Goal: Task Accomplishment & Management: Manage account settings

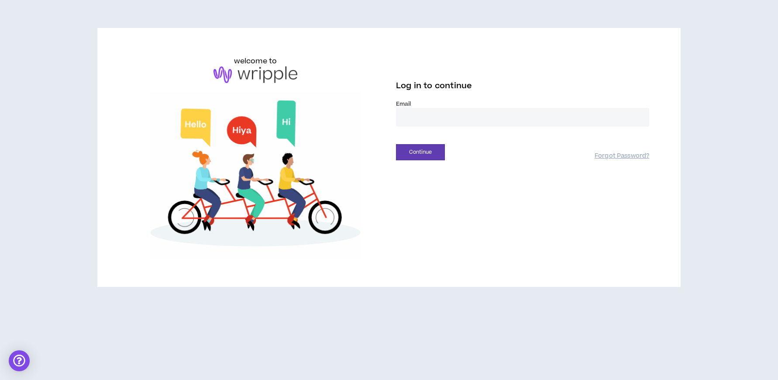
click at [417, 113] on input "email" at bounding box center [522, 117] width 253 height 19
type input "**********"
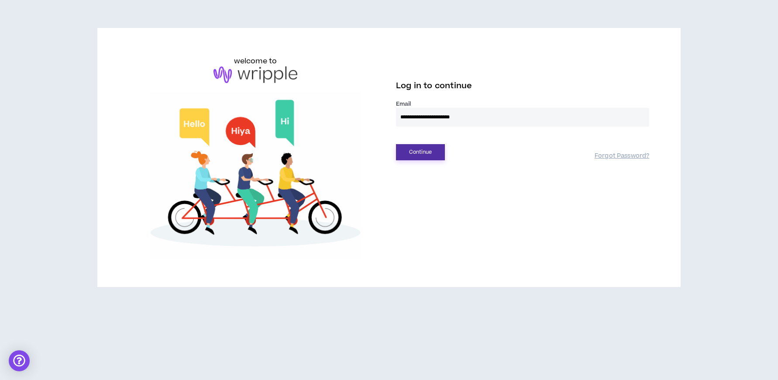
click at [423, 151] on button "Continue" at bounding box center [420, 152] width 49 height 16
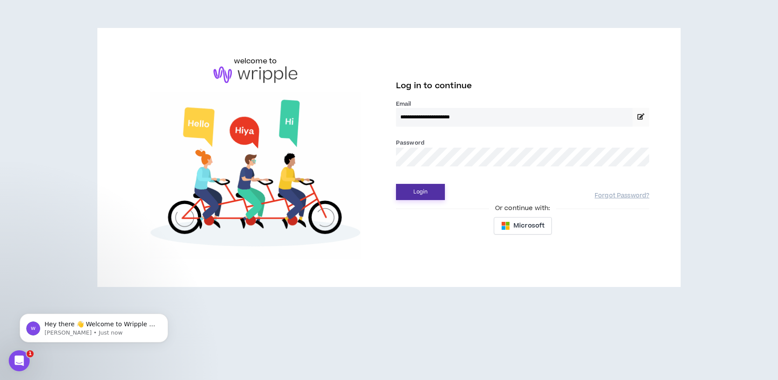
click at [413, 189] on button "Login" at bounding box center [420, 192] width 49 height 16
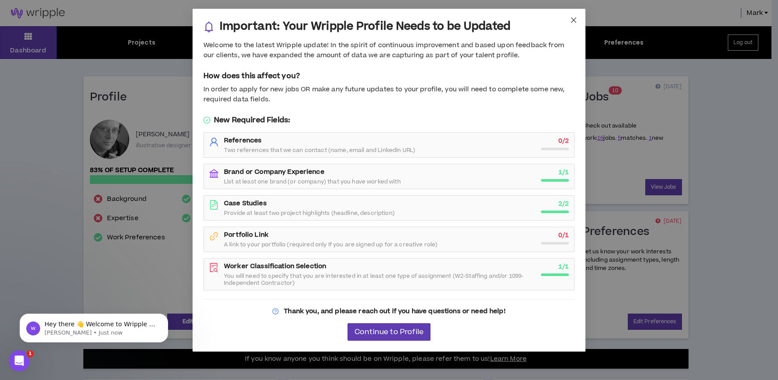
click at [572, 19] on icon "close" at bounding box center [573, 20] width 7 height 7
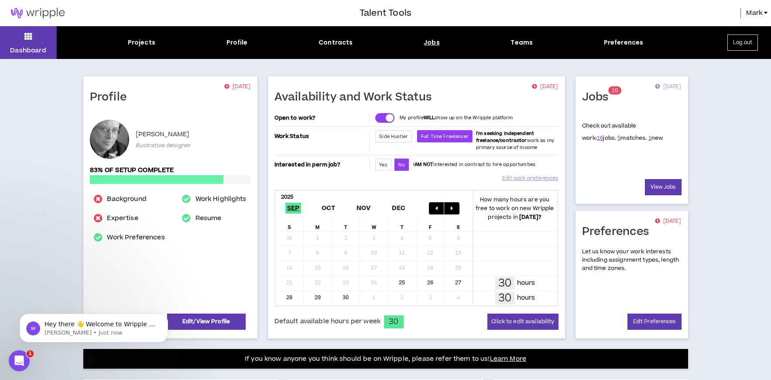
click at [424, 39] on div "Jobs" at bounding box center [432, 42] width 16 height 9
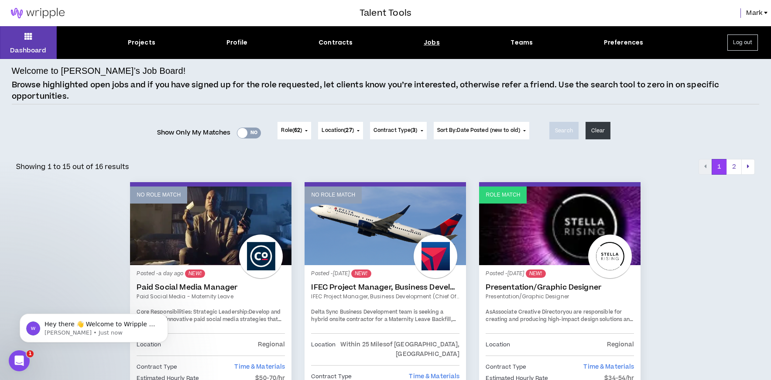
click at [734, 164] on button "2" at bounding box center [734, 167] width 15 height 16
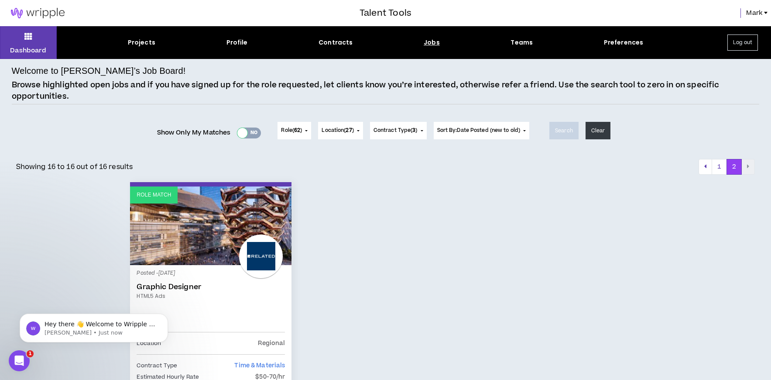
click at [244, 134] on div at bounding box center [242, 133] width 10 height 10
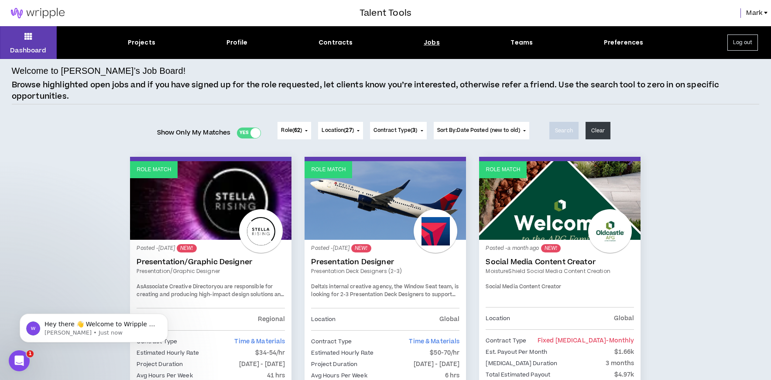
click at [742, 45] on button "Log out" at bounding box center [742, 42] width 31 height 16
